Goal: Find specific page/section: Find specific page/section

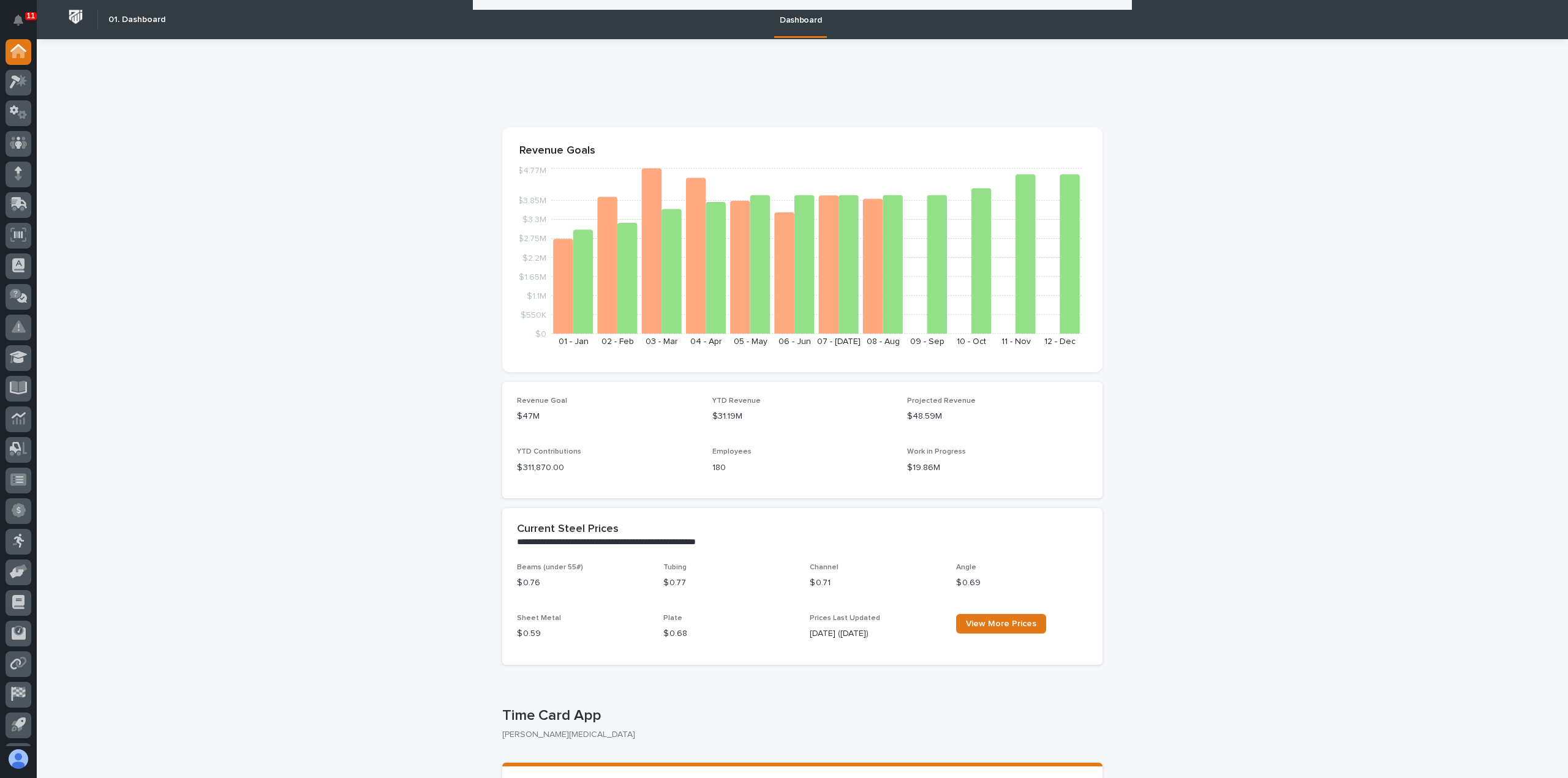
scroll to position [796, 0]
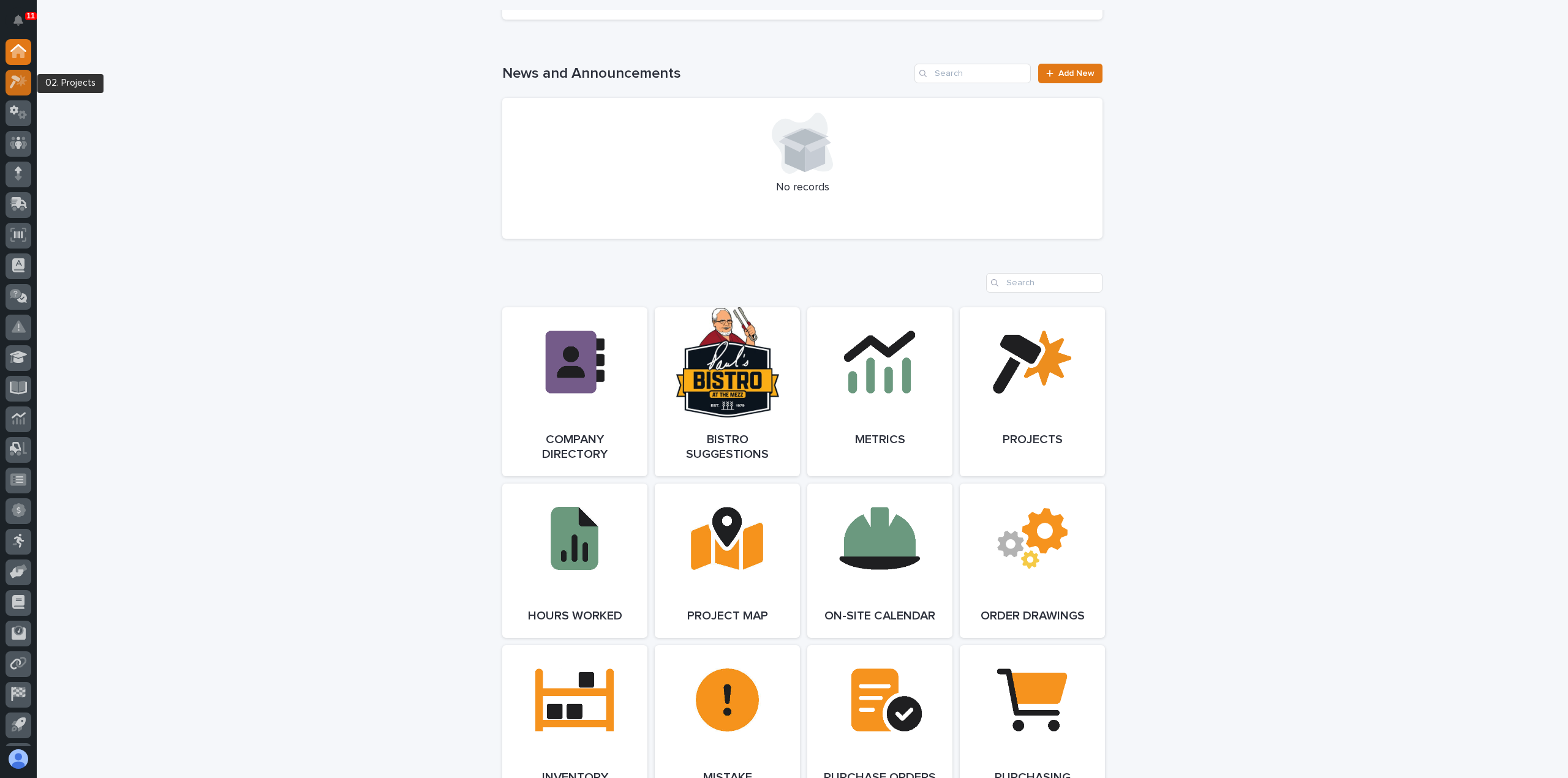
click at [16, 82] on icon at bounding box center [18, 81] width 18 height 14
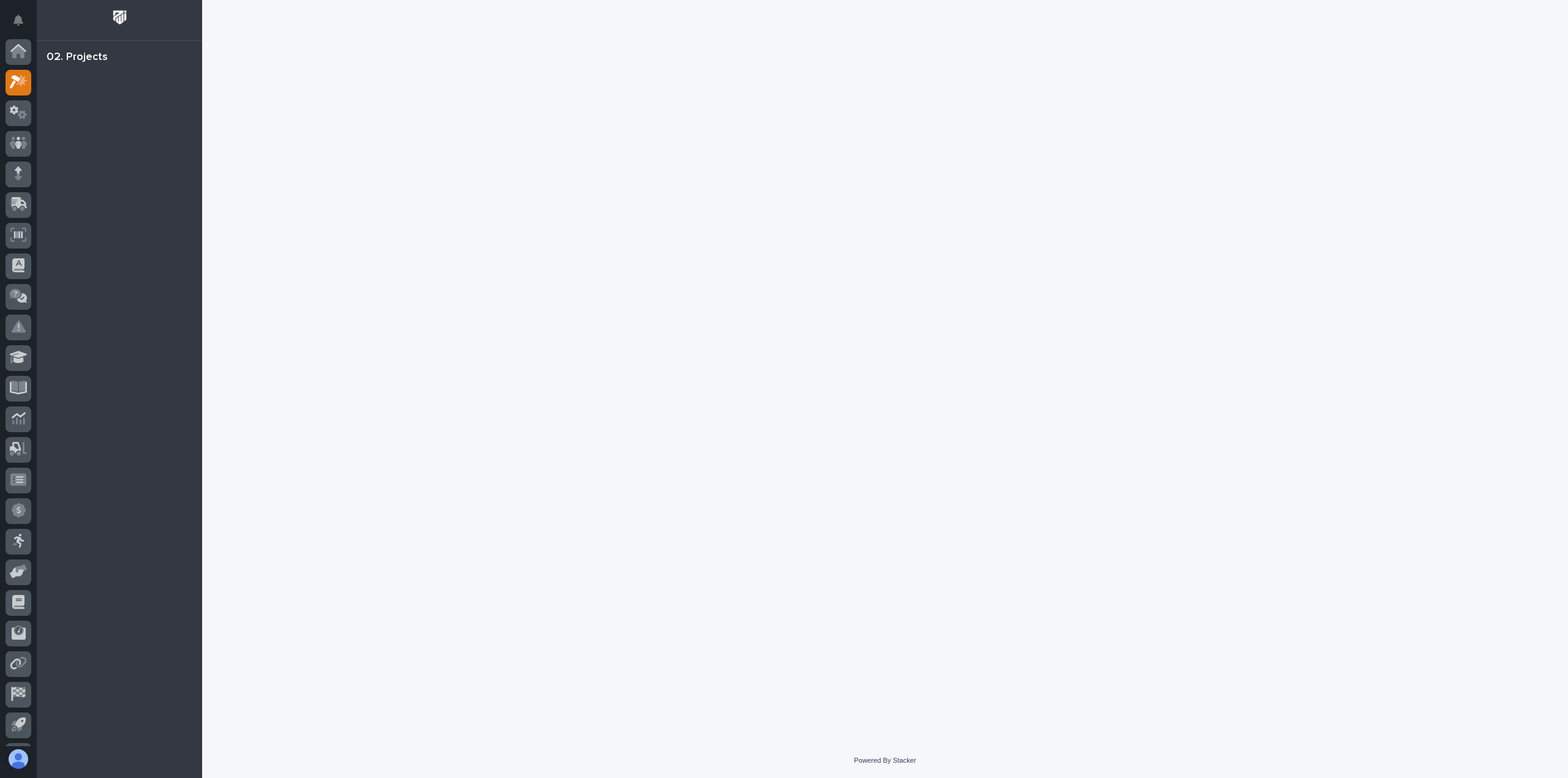
scroll to position [27, 0]
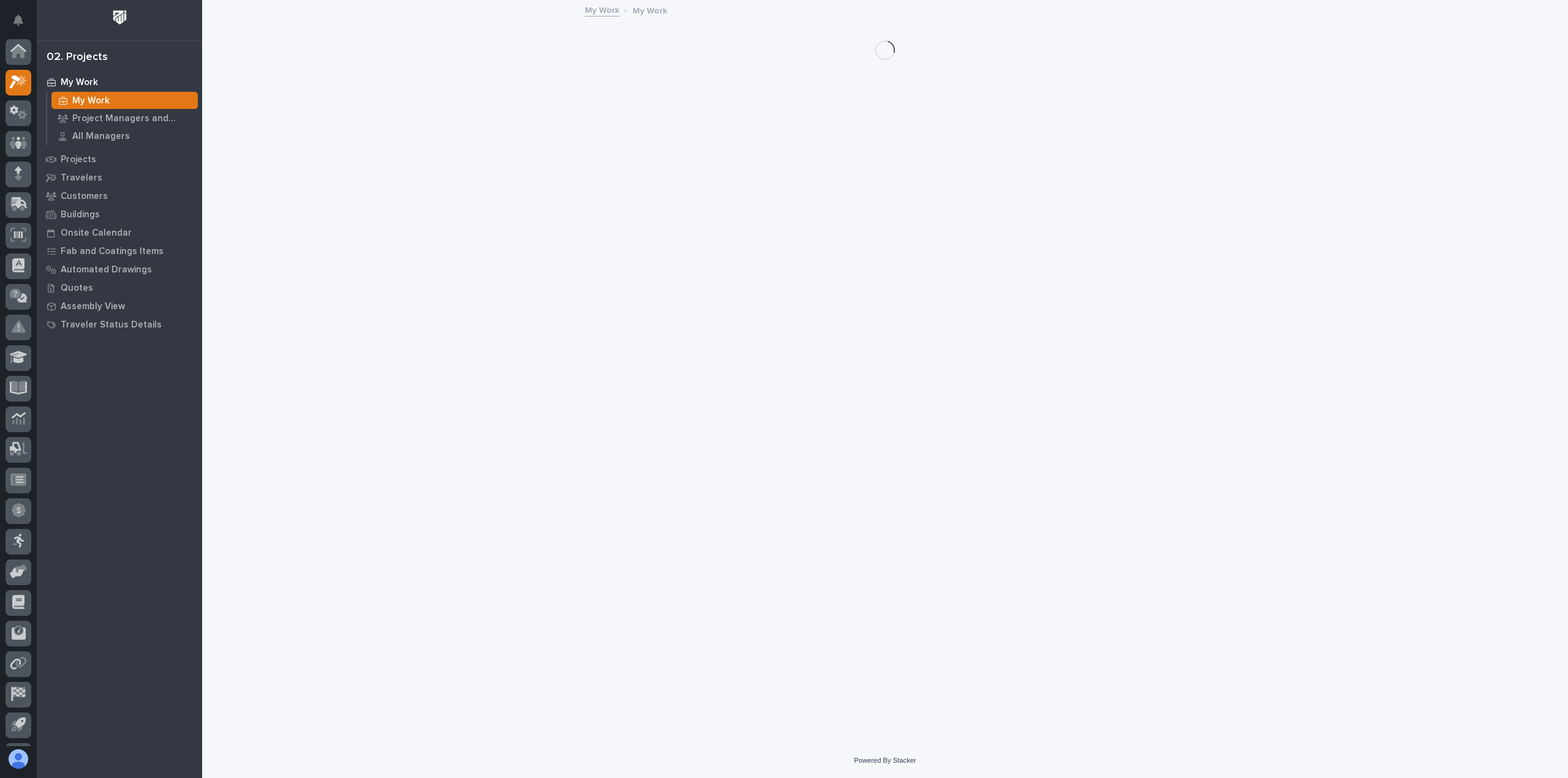
scroll to position [27, 0]
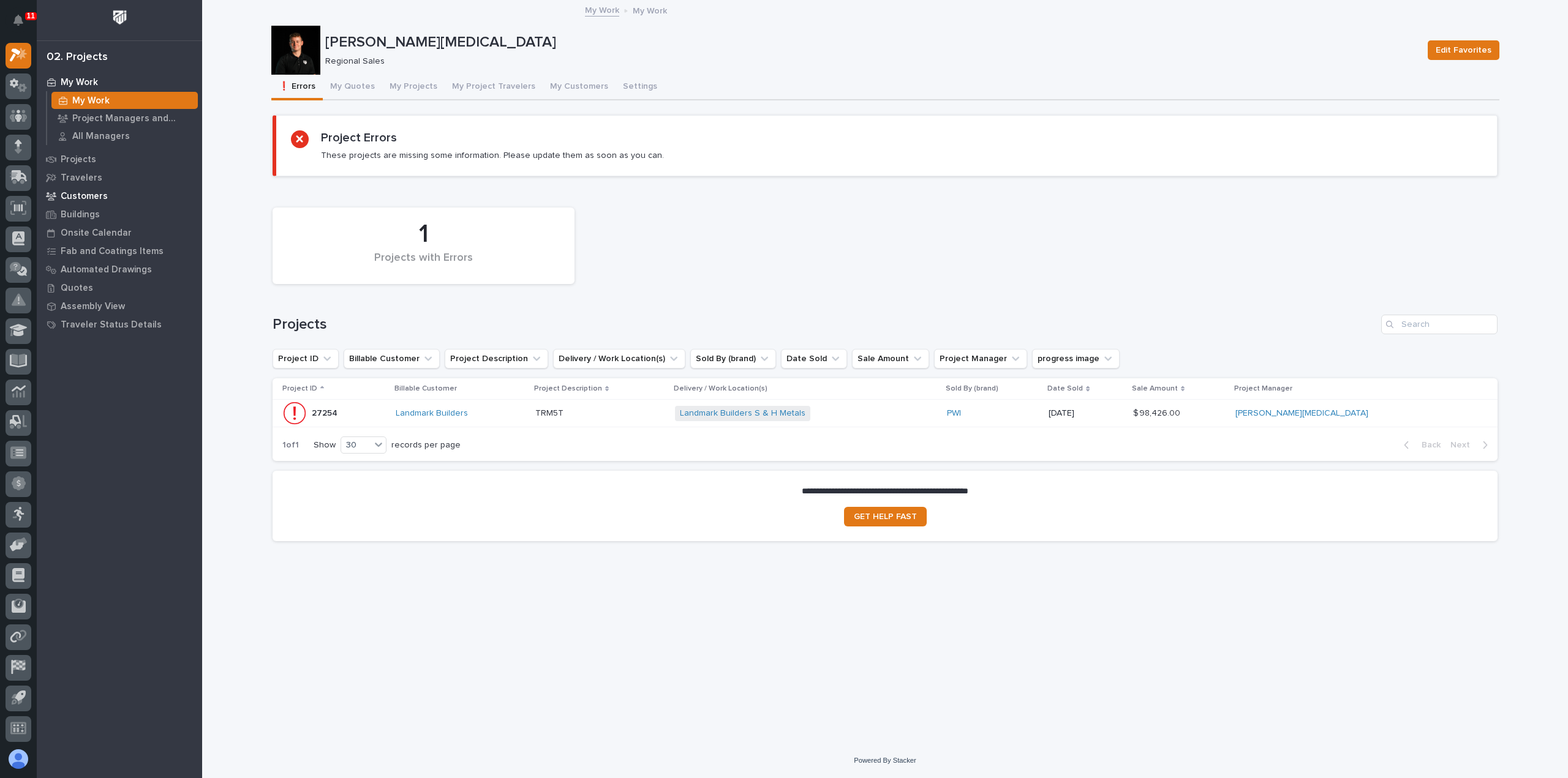
click at [85, 194] on p "Customers" at bounding box center [84, 196] width 47 height 11
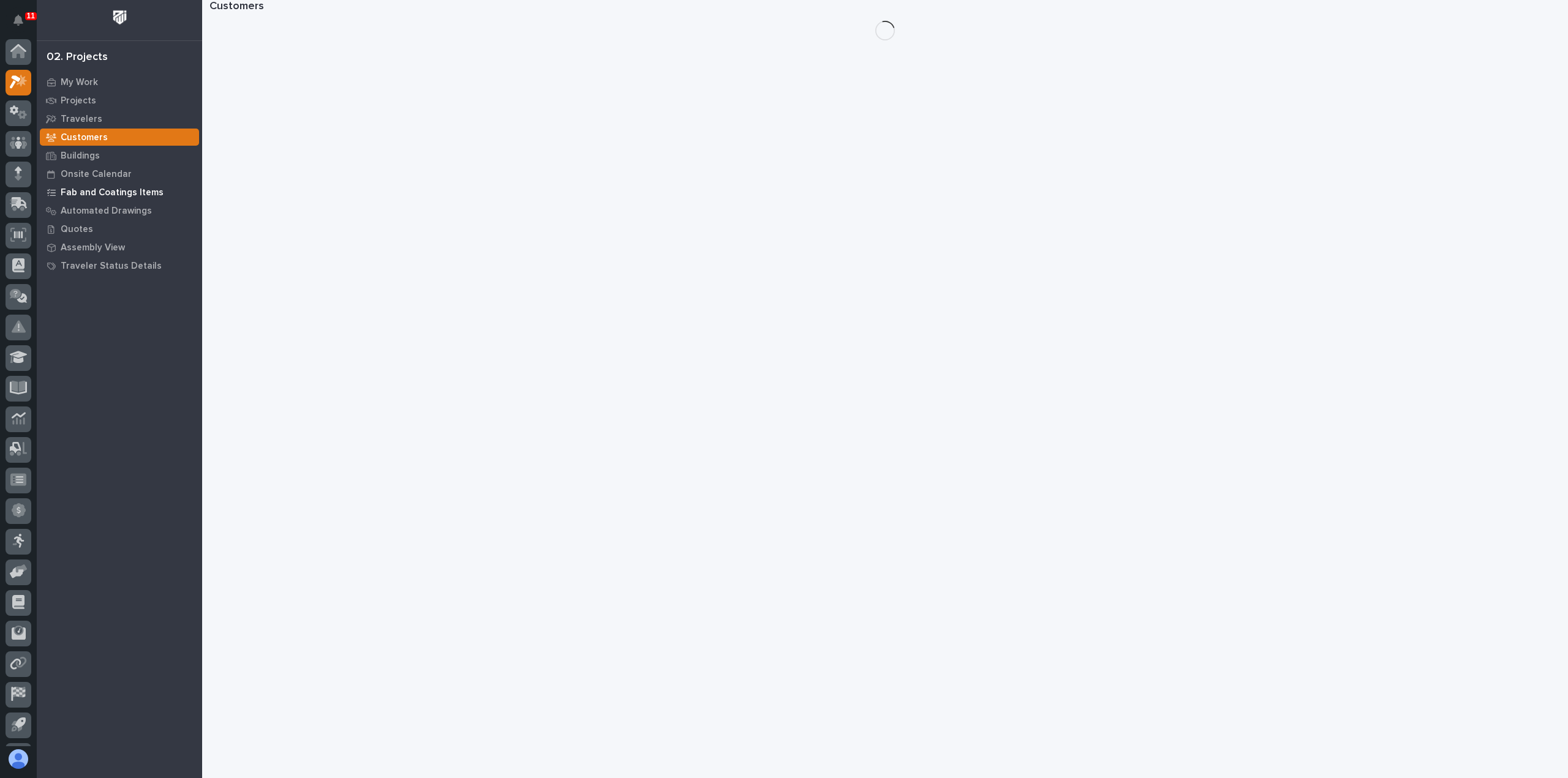
scroll to position [27, 0]
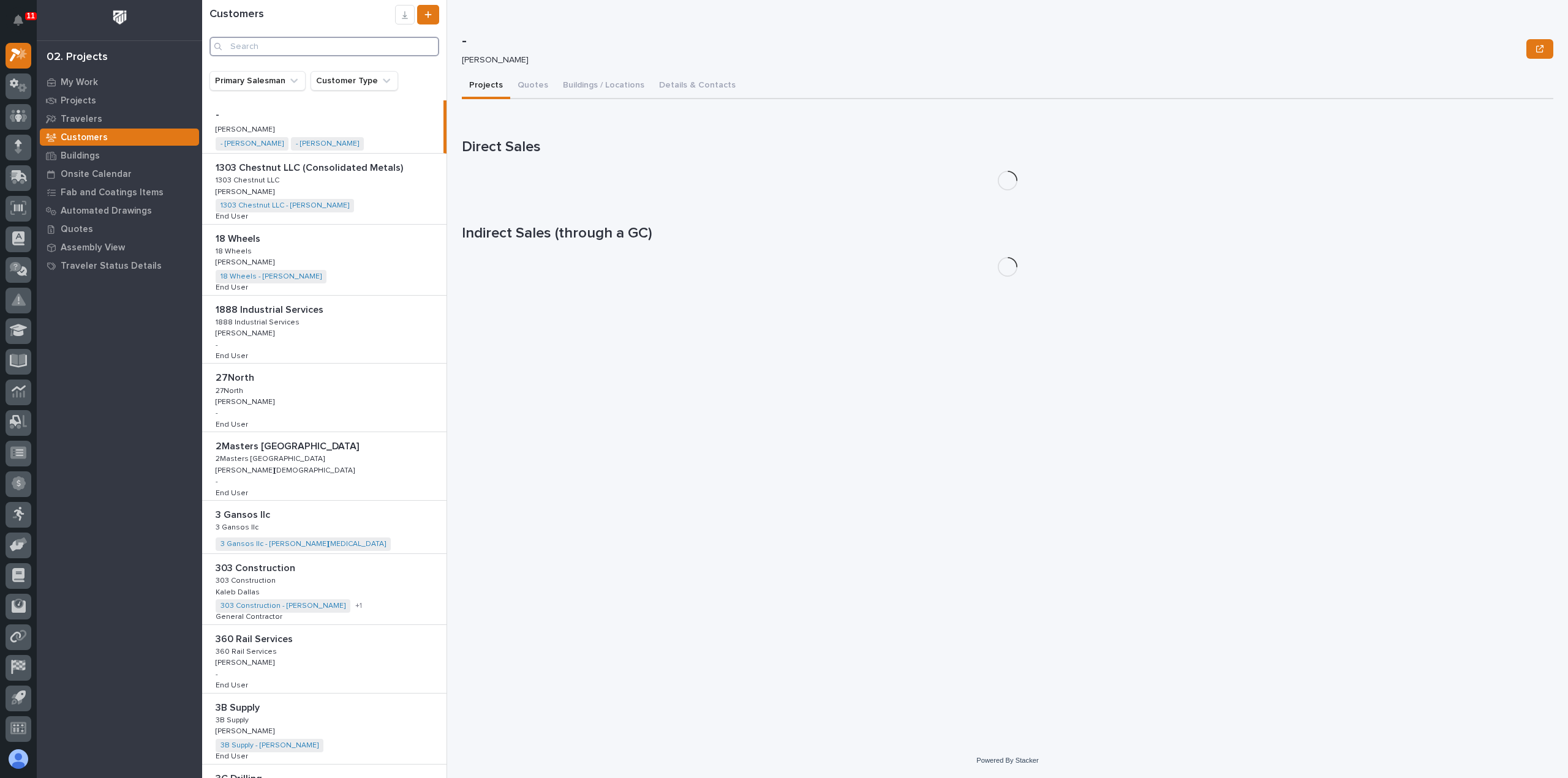
click at [369, 44] on input "Search" at bounding box center [324, 46] width 230 height 20
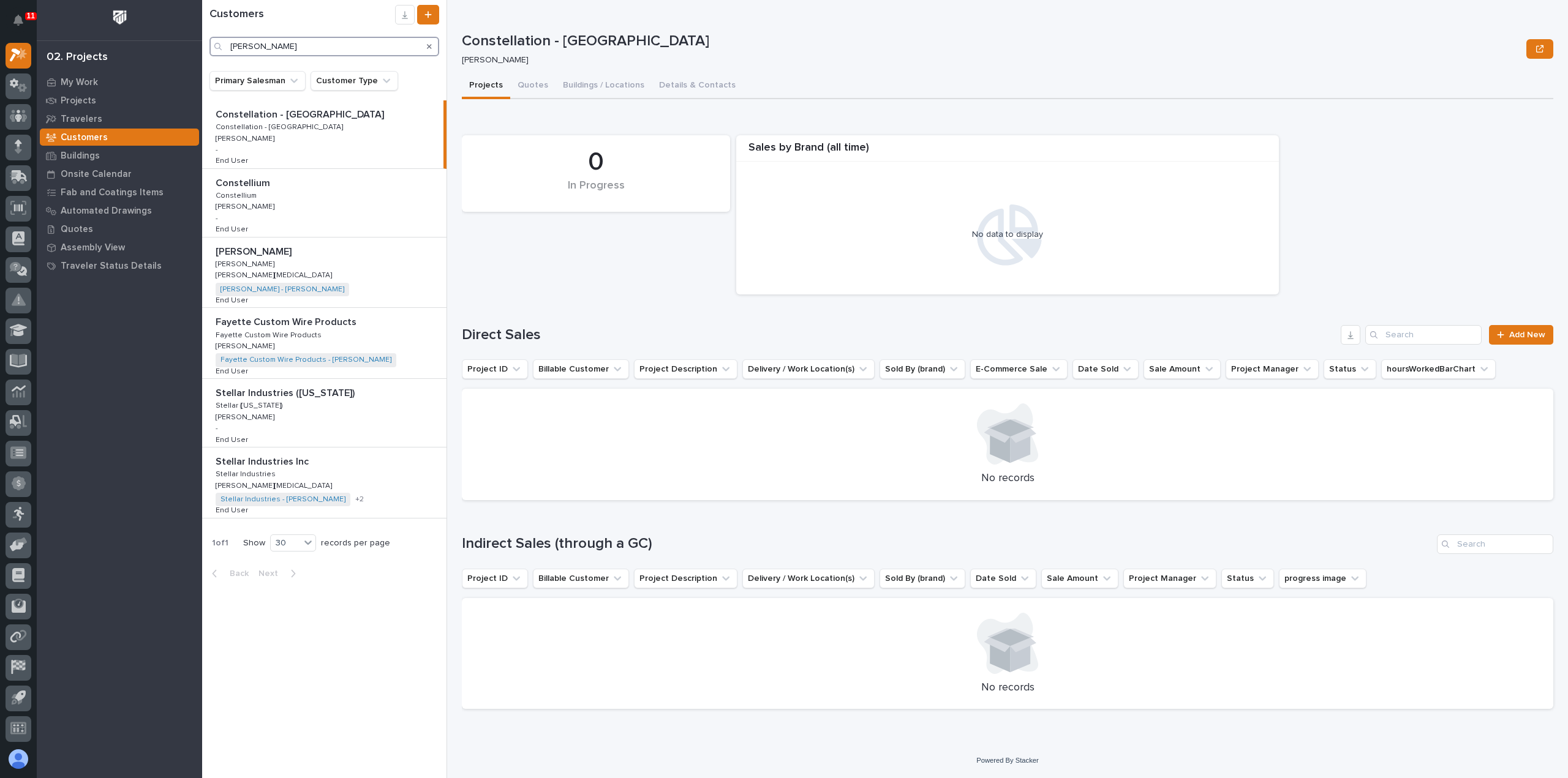
type input "[PERSON_NAME]"
click at [250, 462] on p "Stellar Industries Inc" at bounding box center [262, 460] width 95 height 14
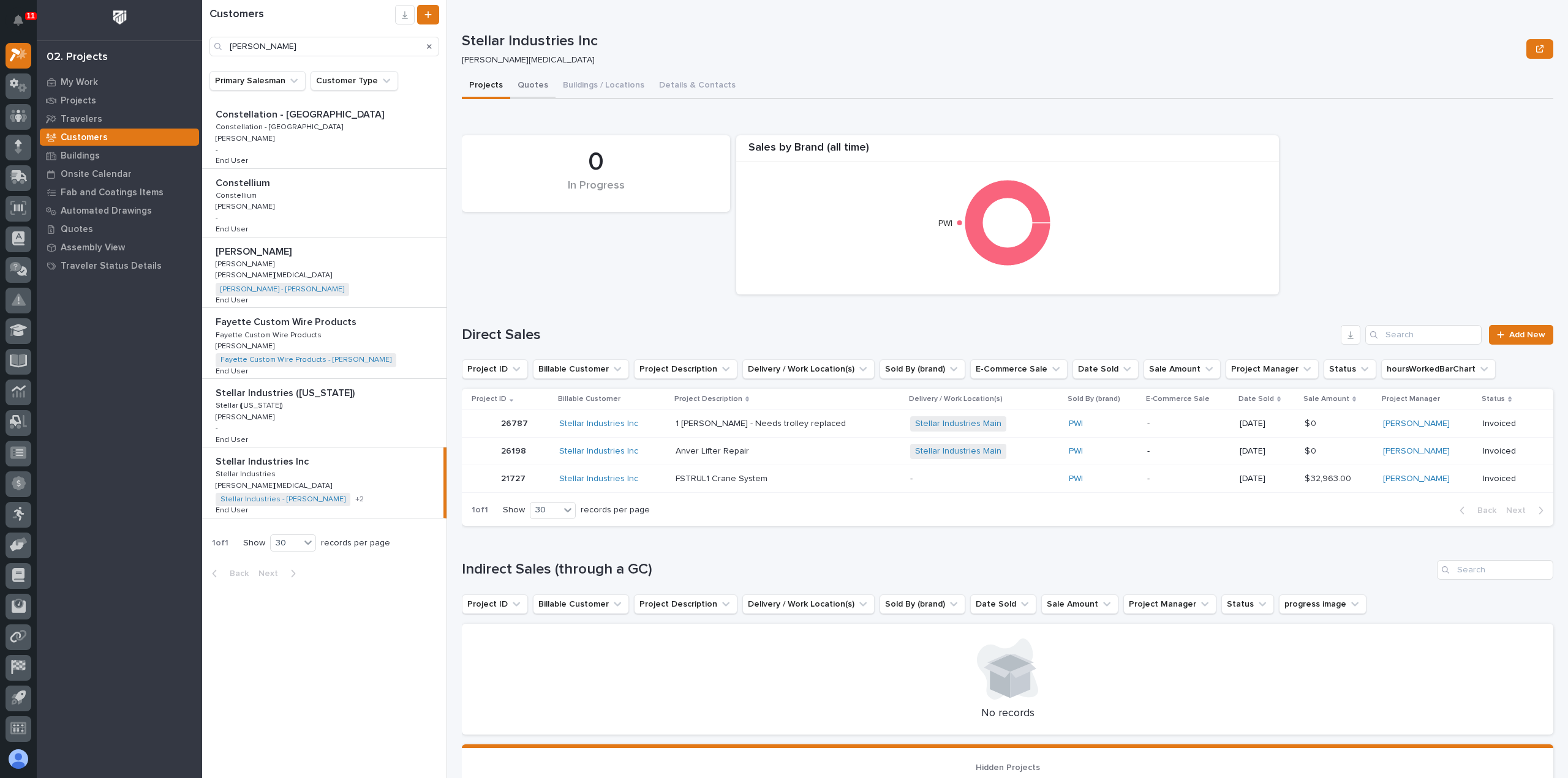
click at [538, 81] on button "Quotes" at bounding box center [532, 87] width 45 height 26
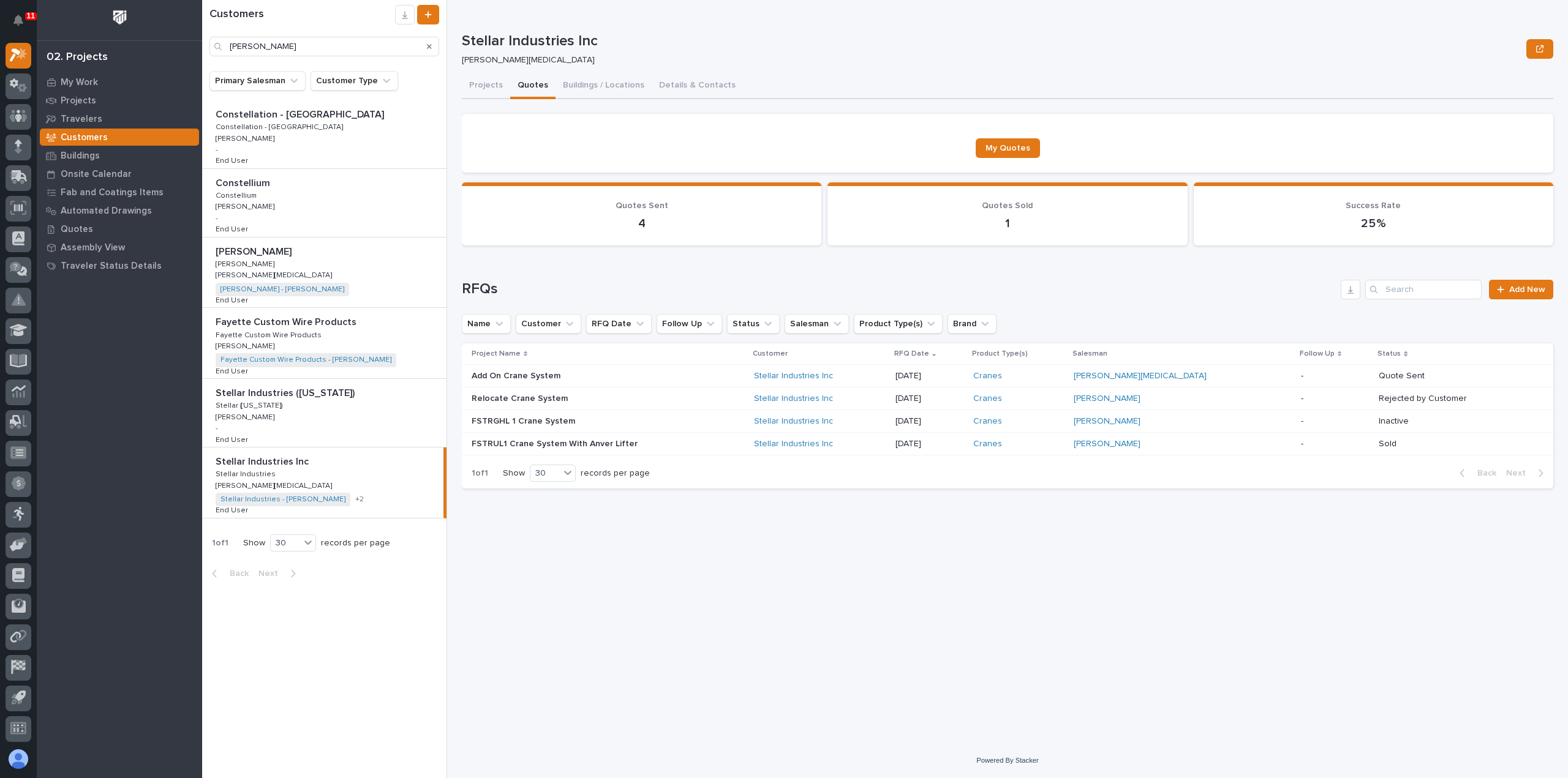
click at [706, 373] on div "Add On Crane System Add On Crane System" at bounding box center [608, 376] width 273 height 21
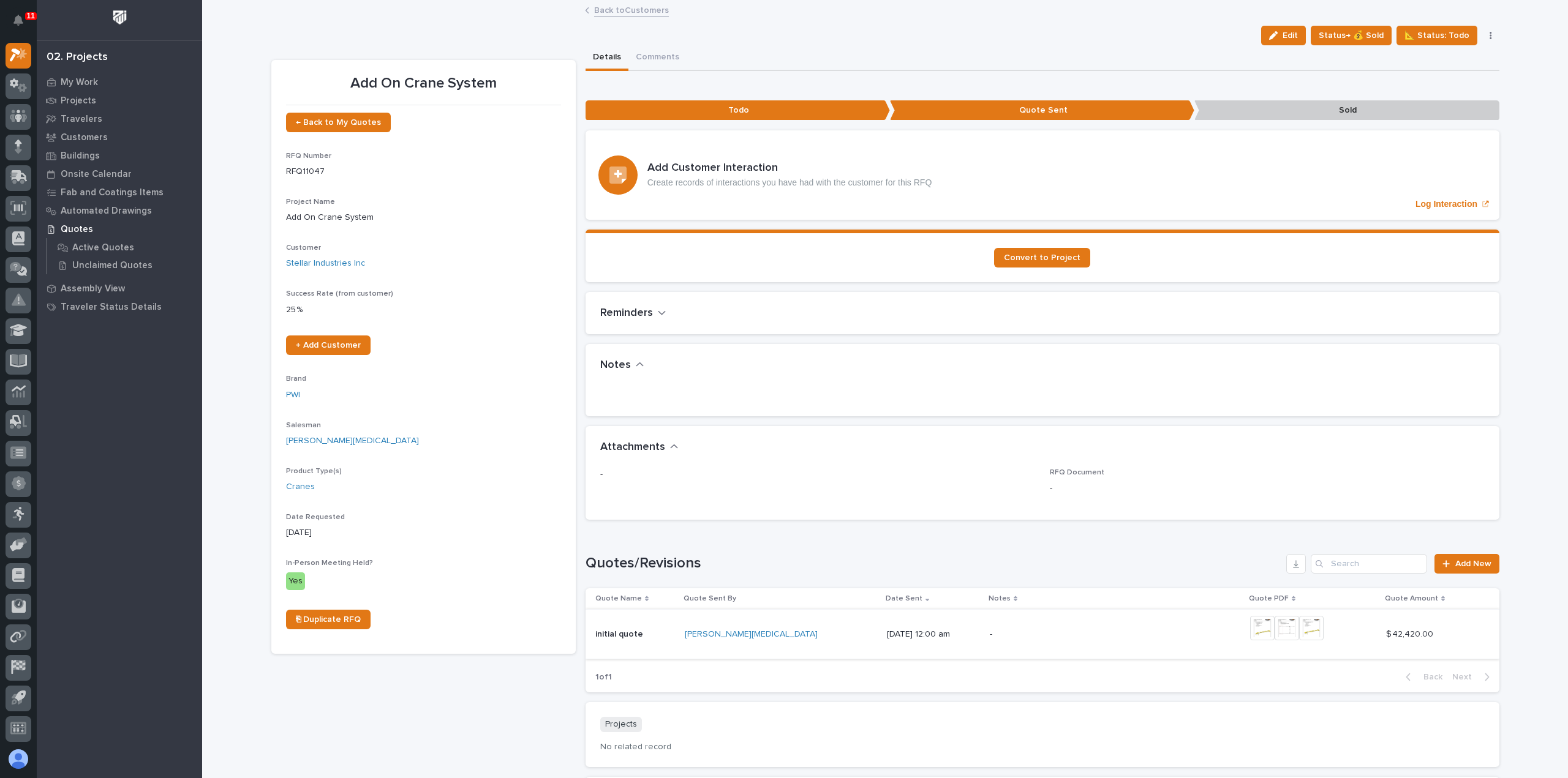
click at [1250, 625] on img at bounding box center [1262, 628] width 25 height 25
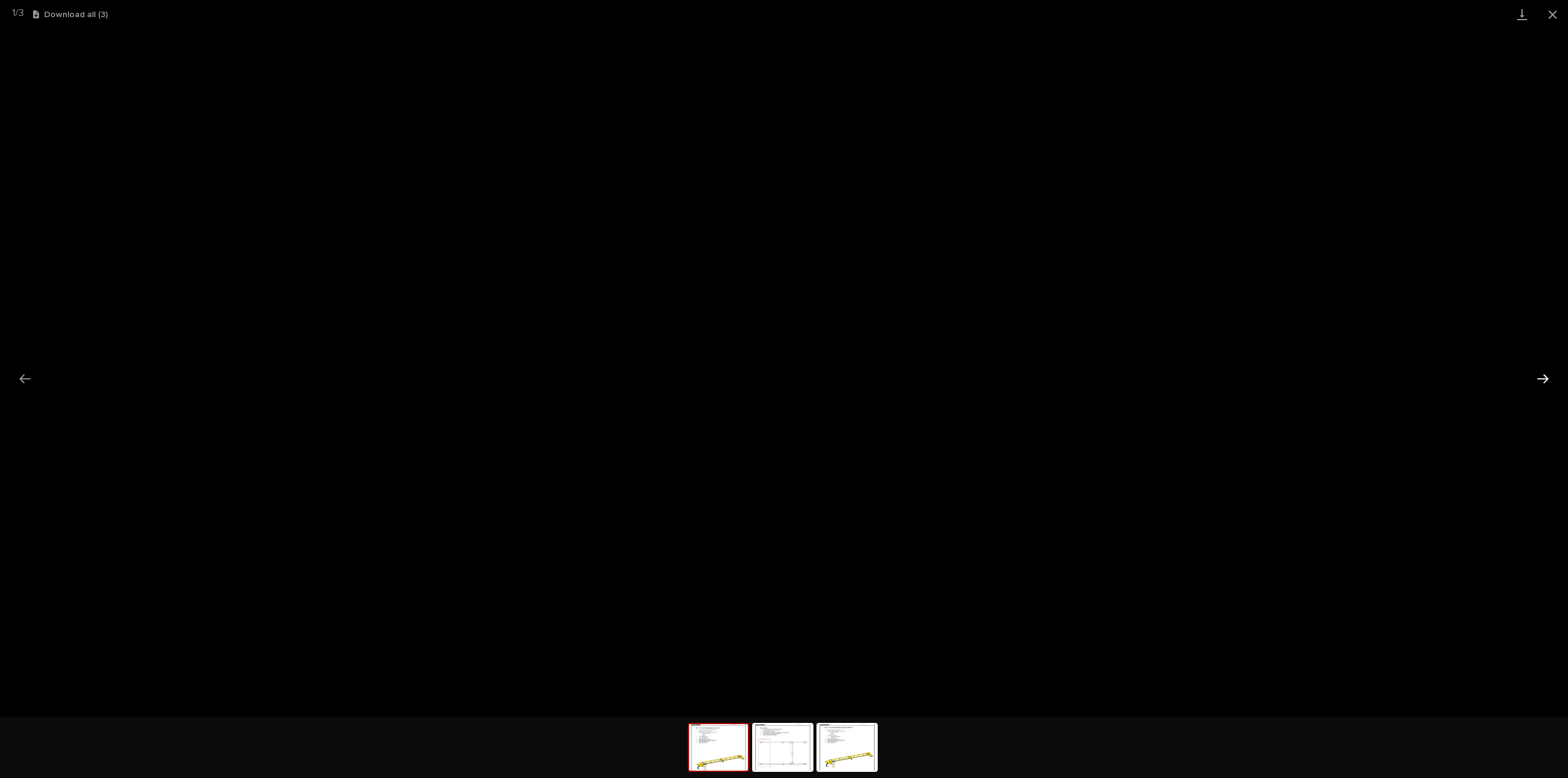
click at [1543, 379] on button "Next slide" at bounding box center [1542, 379] width 26 height 24
click at [29, 374] on button "Previous slide" at bounding box center [25, 379] width 26 height 24
